Goal: Check status: Check status

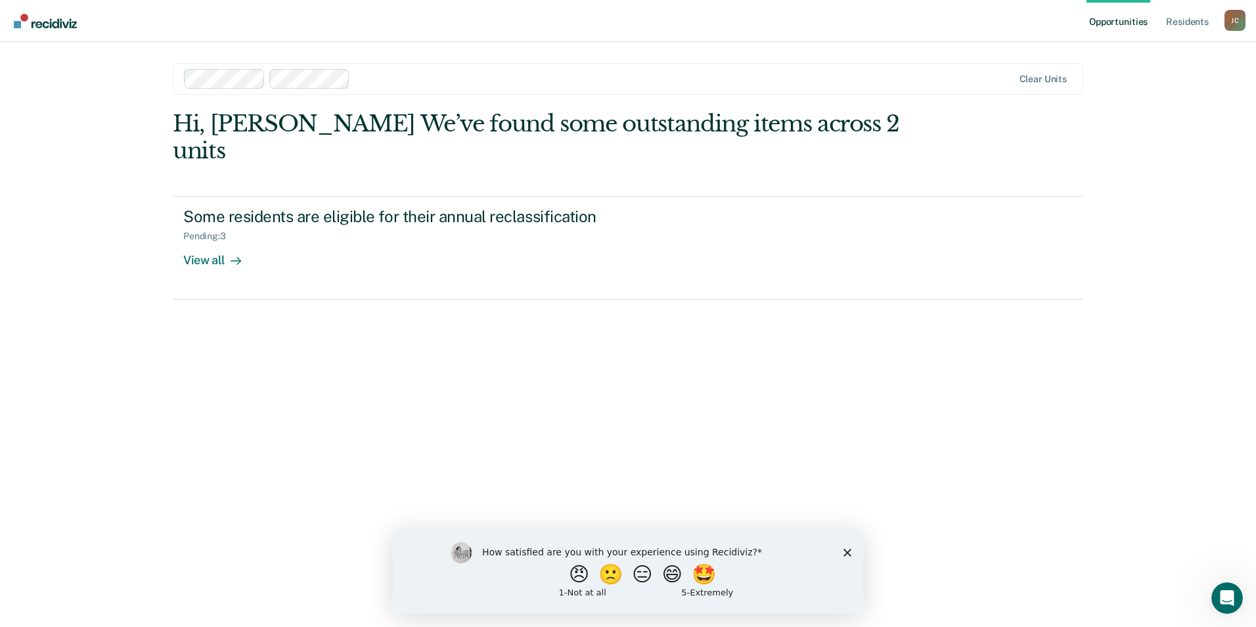
drag, startPoint x: 847, startPoint y: 552, endPoint x: 1194, endPoint y: 1046, distance: 604.1
click at [847, 552] on polygon "Close survey" at bounding box center [847, 552] width 8 height 8
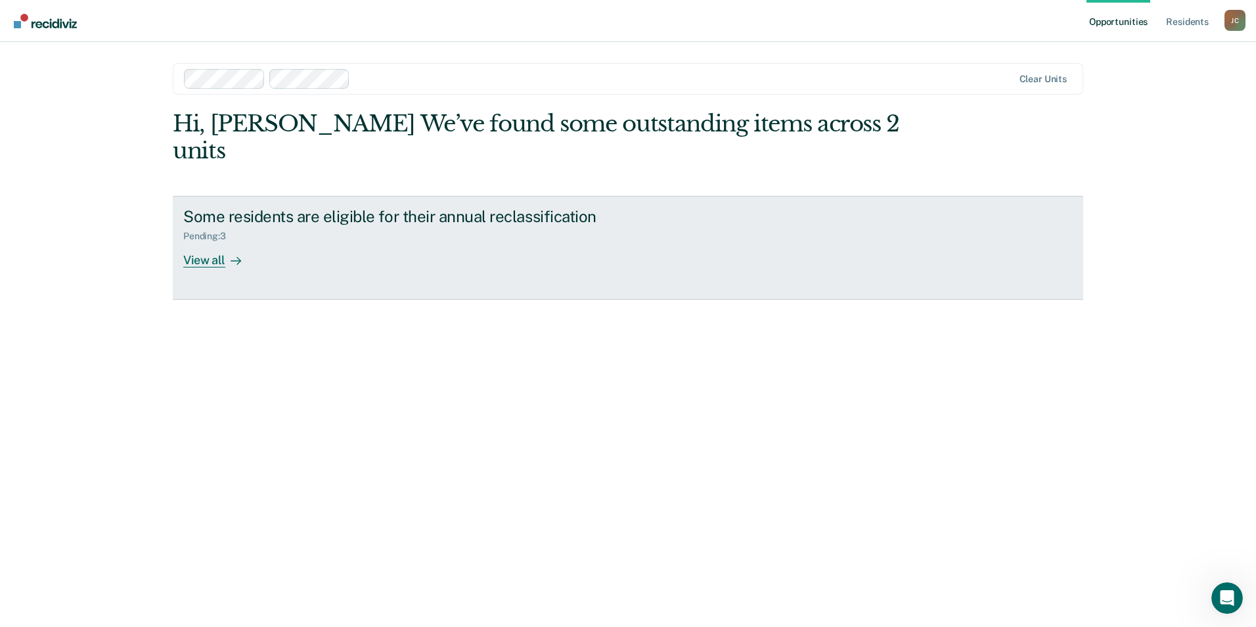
click at [215, 242] on div "View all" at bounding box center [220, 255] width 74 height 26
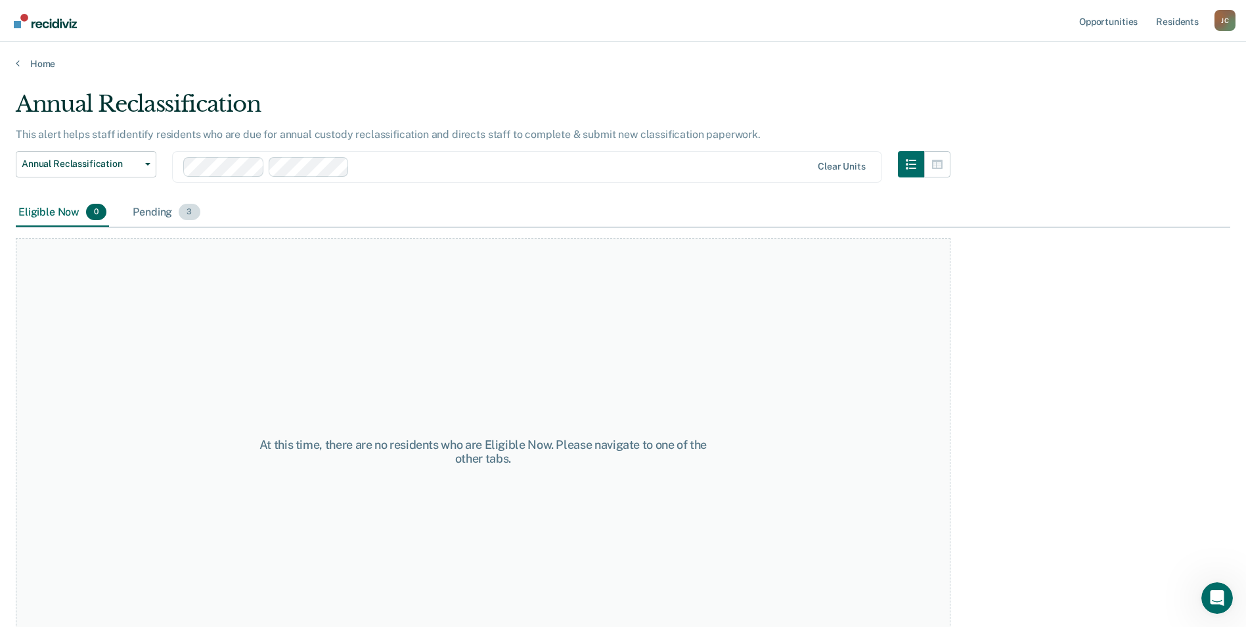
click at [137, 208] on div "Pending 3" at bounding box center [166, 212] width 72 height 29
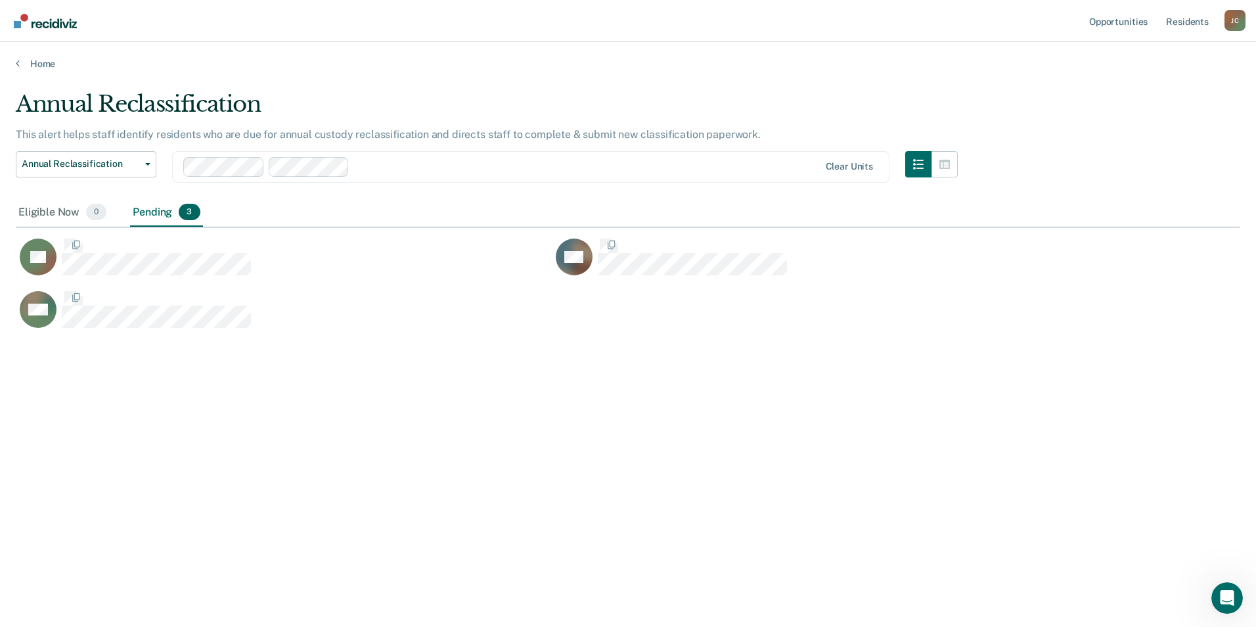
scroll to position [428, 1215]
